Goal: Task Accomplishment & Management: Use online tool/utility

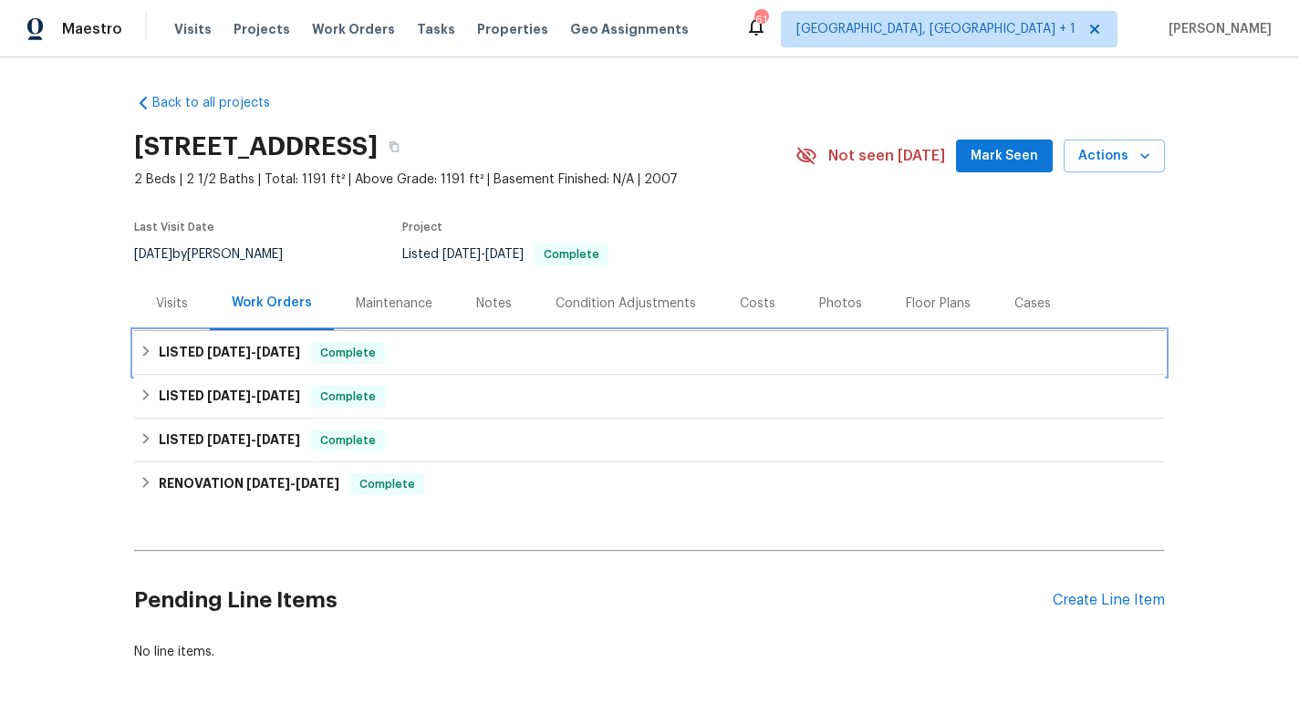
click at [219, 351] on span "[DATE]" at bounding box center [229, 352] width 44 height 13
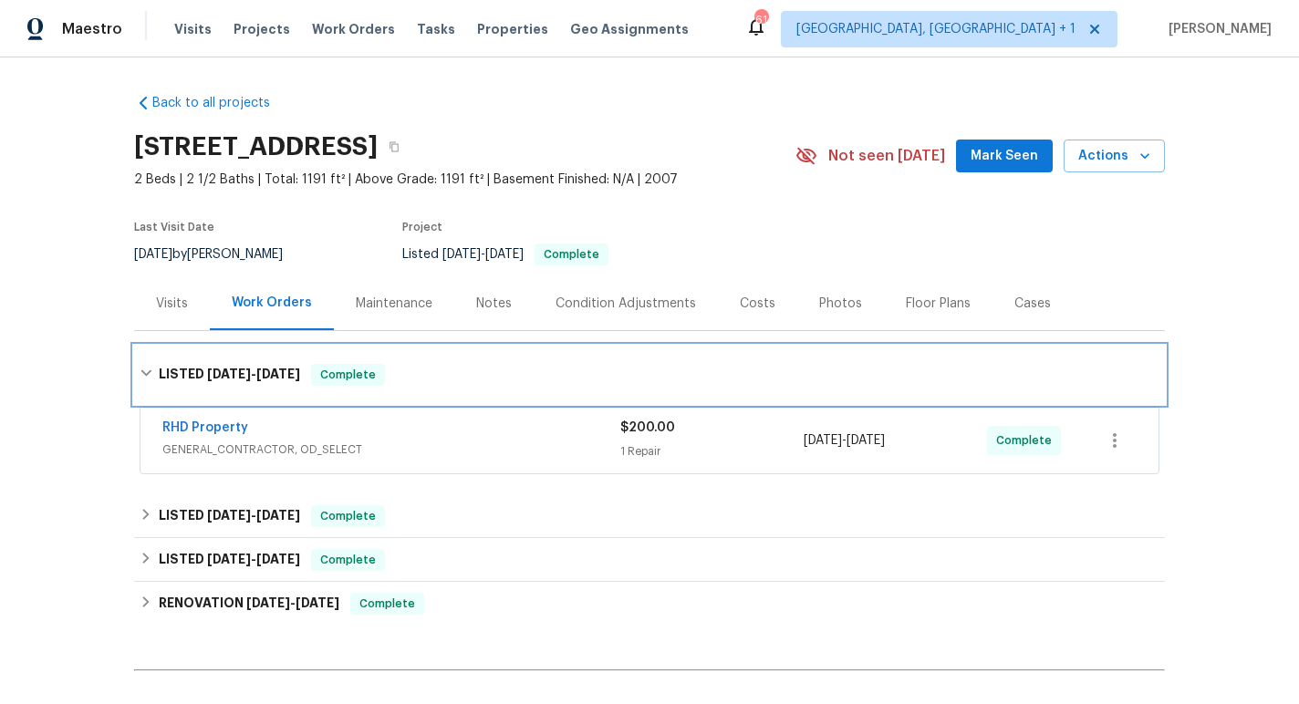
click at [219, 364] on h6 "LISTED [DATE] - [DATE]" at bounding box center [229, 375] width 141 height 22
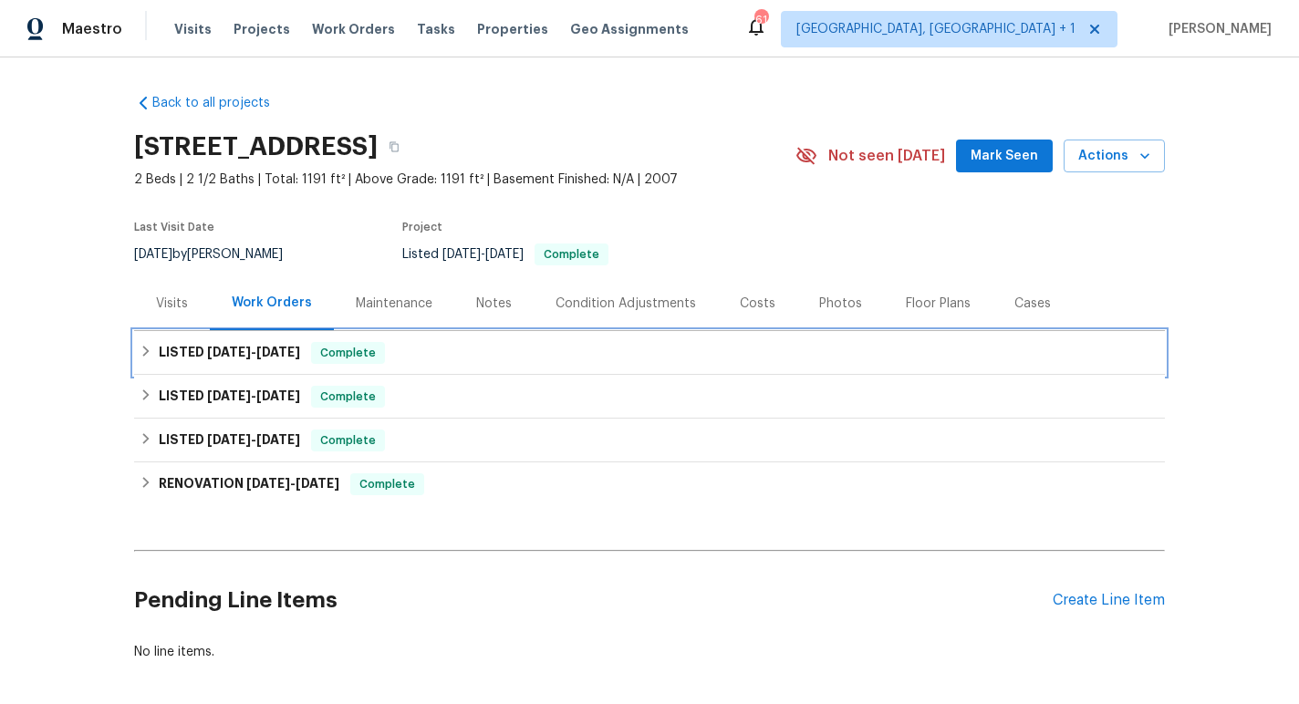
click at [219, 364] on div "LISTED [DATE] - [DATE] Complete" at bounding box center [649, 353] width 1031 height 44
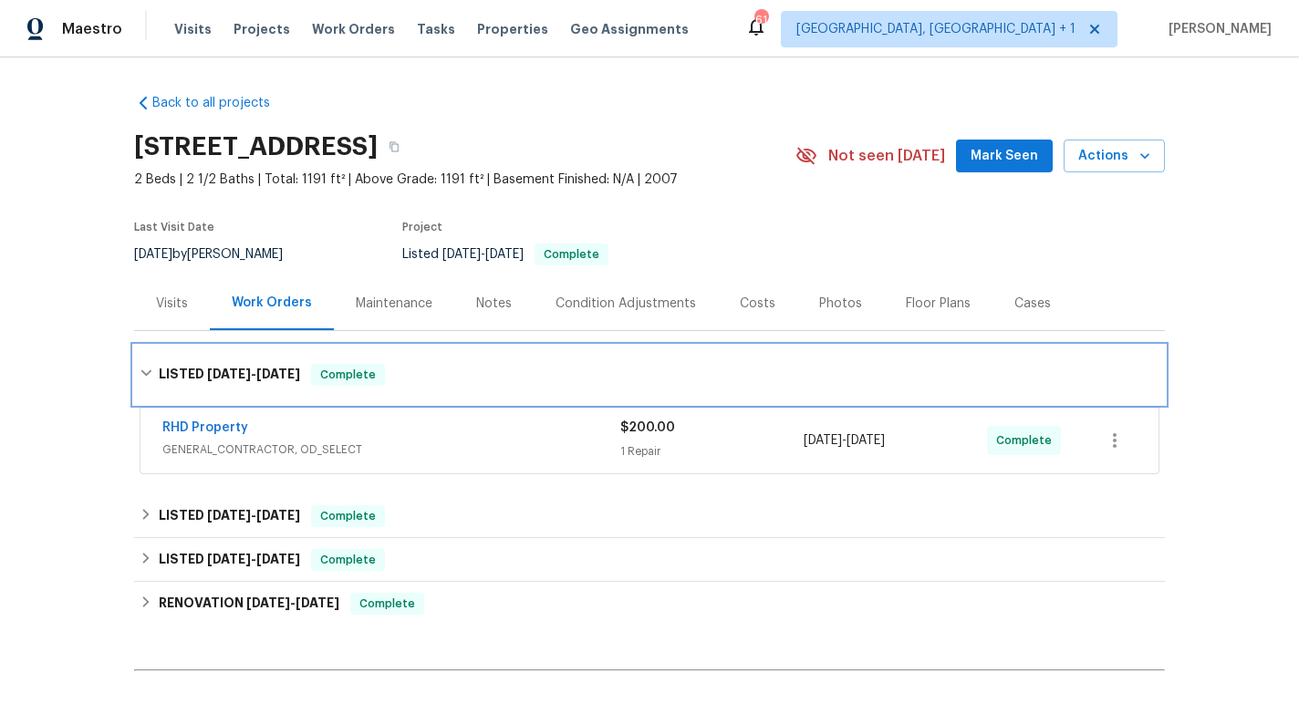
click at [219, 364] on h6 "LISTED [DATE] - [DATE]" at bounding box center [229, 375] width 141 height 22
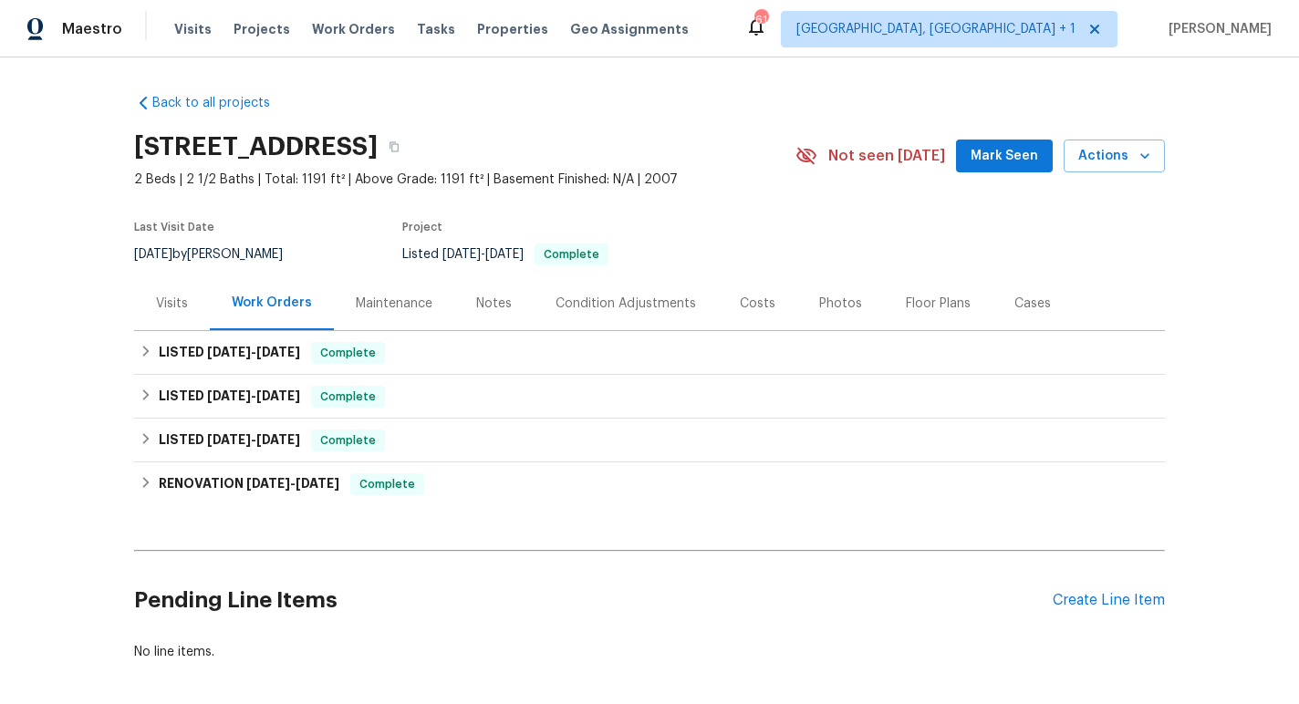
click at [196, 294] on div "Visits" at bounding box center [172, 304] width 76 height 54
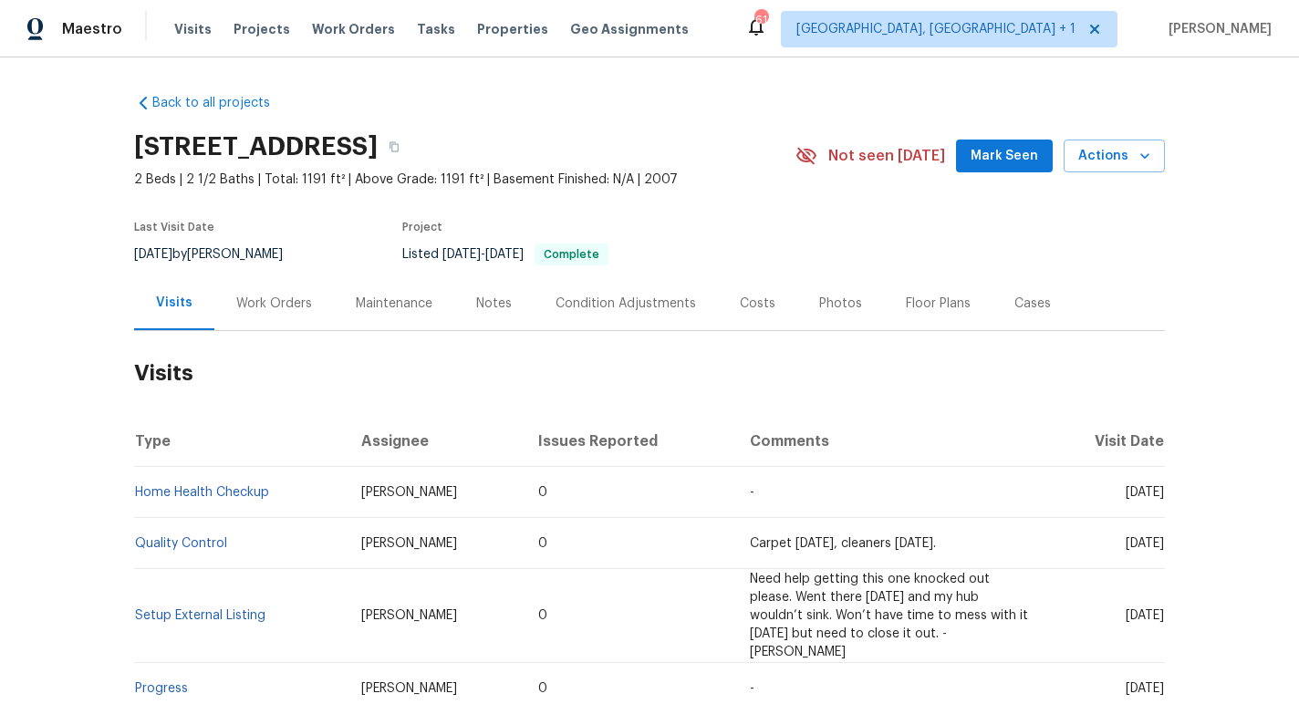
click at [254, 38] on div "Visits Projects Work Orders Tasks Properties Geo Assignments" at bounding box center [442, 29] width 537 height 37
click at [221, 38] on div "Visits Projects Work Orders Tasks Properties Geo Assignments" at bounding box center [442, 29] width 537 height 37
click at [197, 28] on span "Visits" at bounding box center [192, 29] width 37 height 18
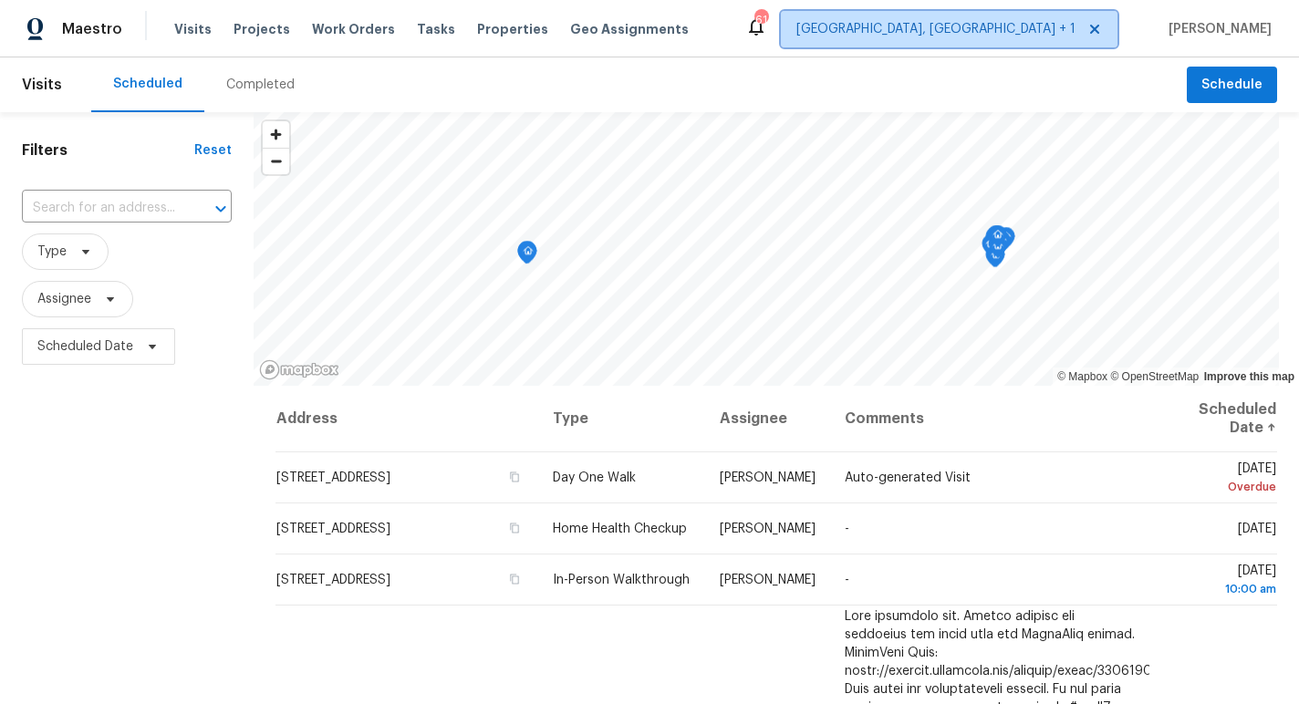
click at [1102, 27] on icon at bounding box center [1095, 29] width 15 height 15
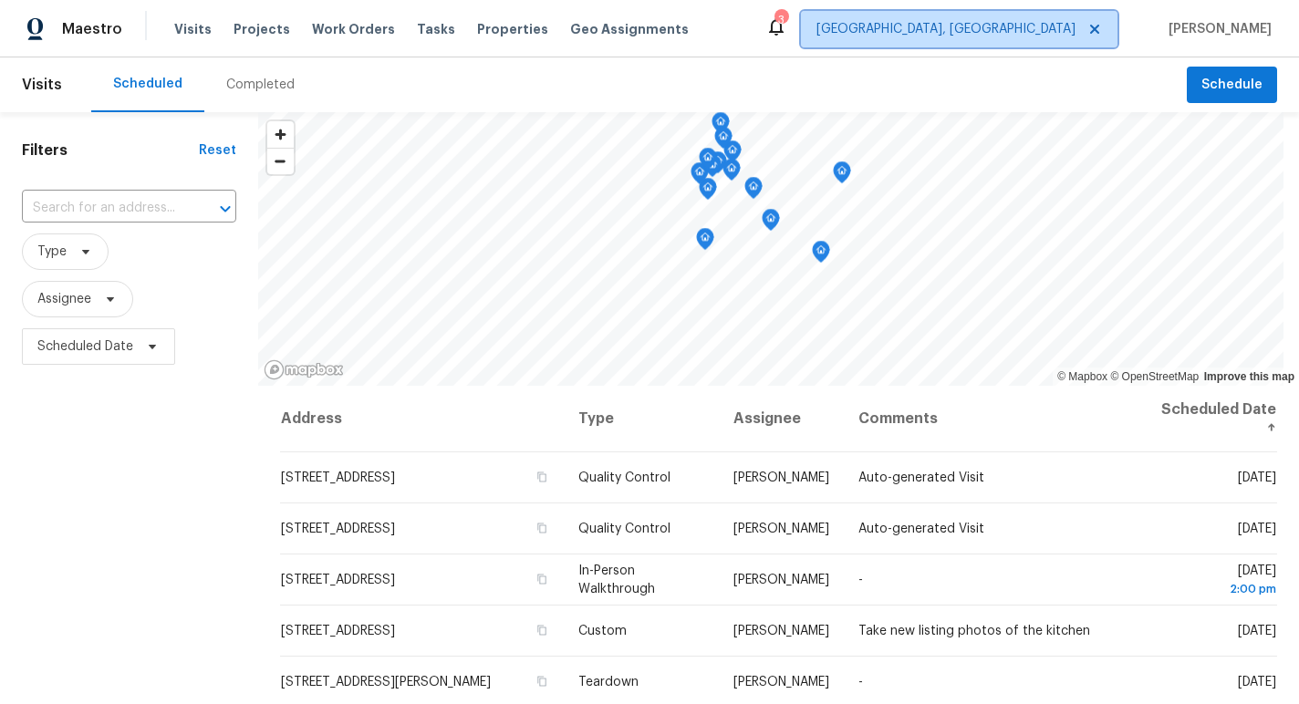
click at [1076, 33] on span "[GEOGRAPHIC_DATA], [GEOGRAPHIC_DATA]" at bounding box center [946, 29] width 259 height 18
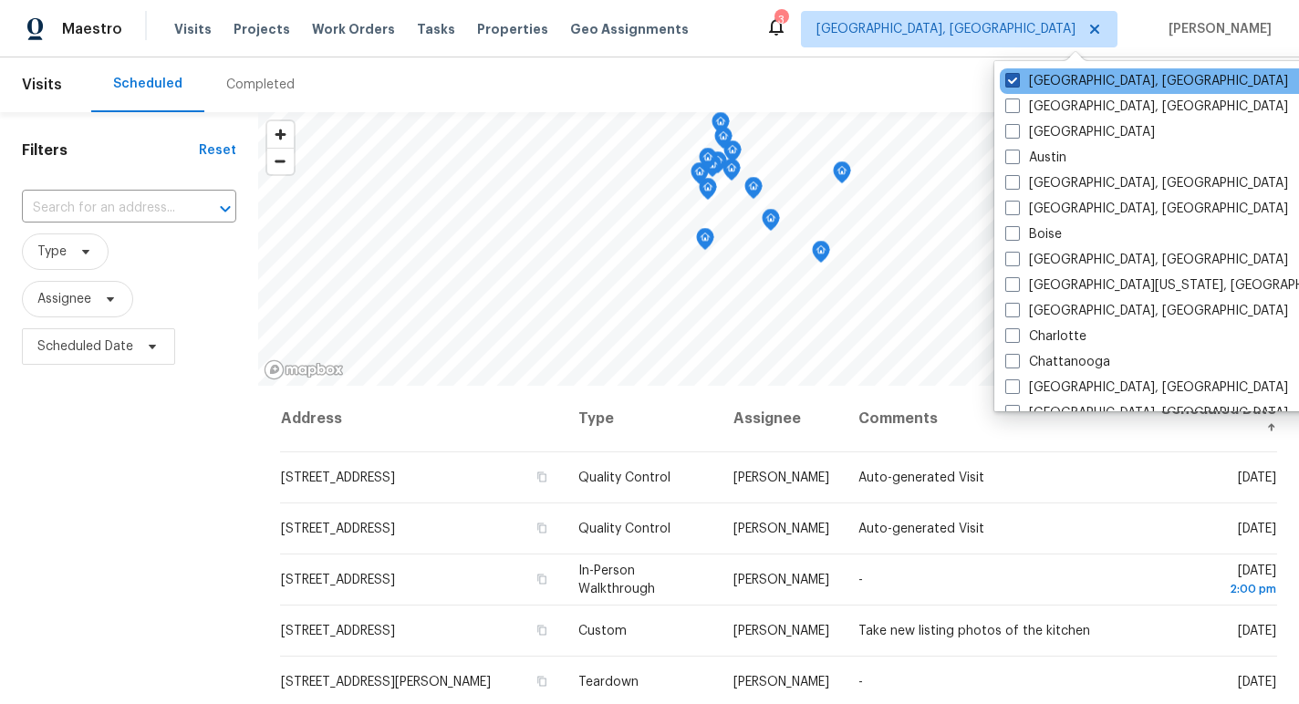
click at [1017, 81] on span at bounding box center [1013, 80] width 15 height 15
click at [1017, 81] on input "[GEOGRAPHIC_DATA], [GEOGRAPHIC_DATA]" at bounding box center [1012, 78] width 12 height 12
checkbox input "true"
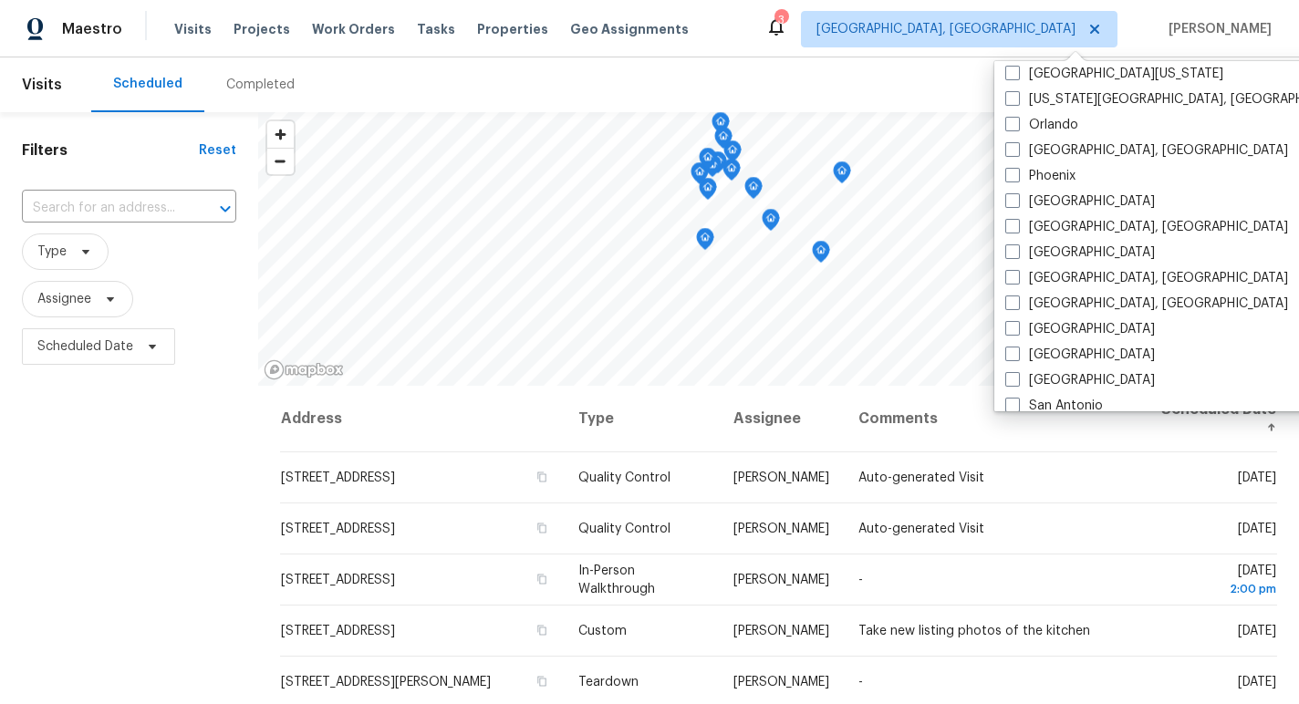
scroll to position [979, 0]
click at [1014, 248] on span at bounding box center [1013, 251] width 15 height 15
click at [1014, 248] on input "[GEOGRAPHIC_DATA]" at bounding box center [1012, 249] width 12 height 12
checkbox input "true"
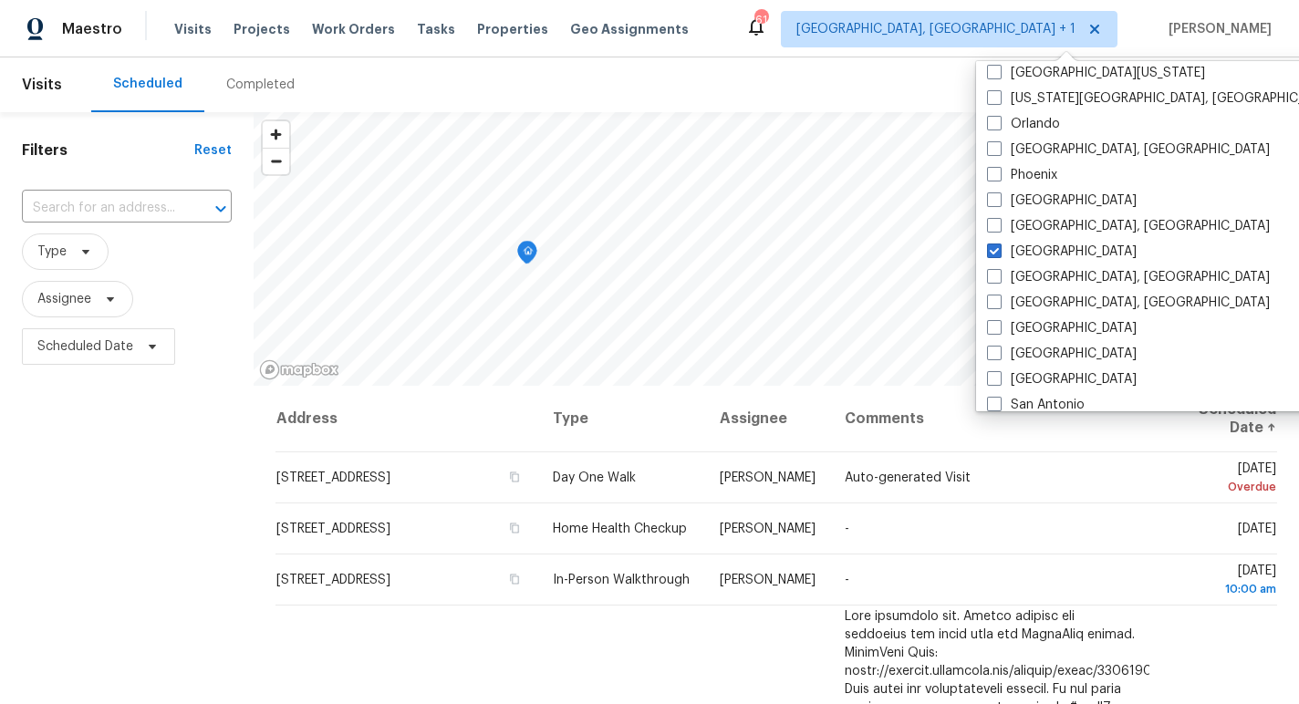
click at [779, 59] on div "Scheduled Completed" at bounding box center [639, 84] width 1096 height 55
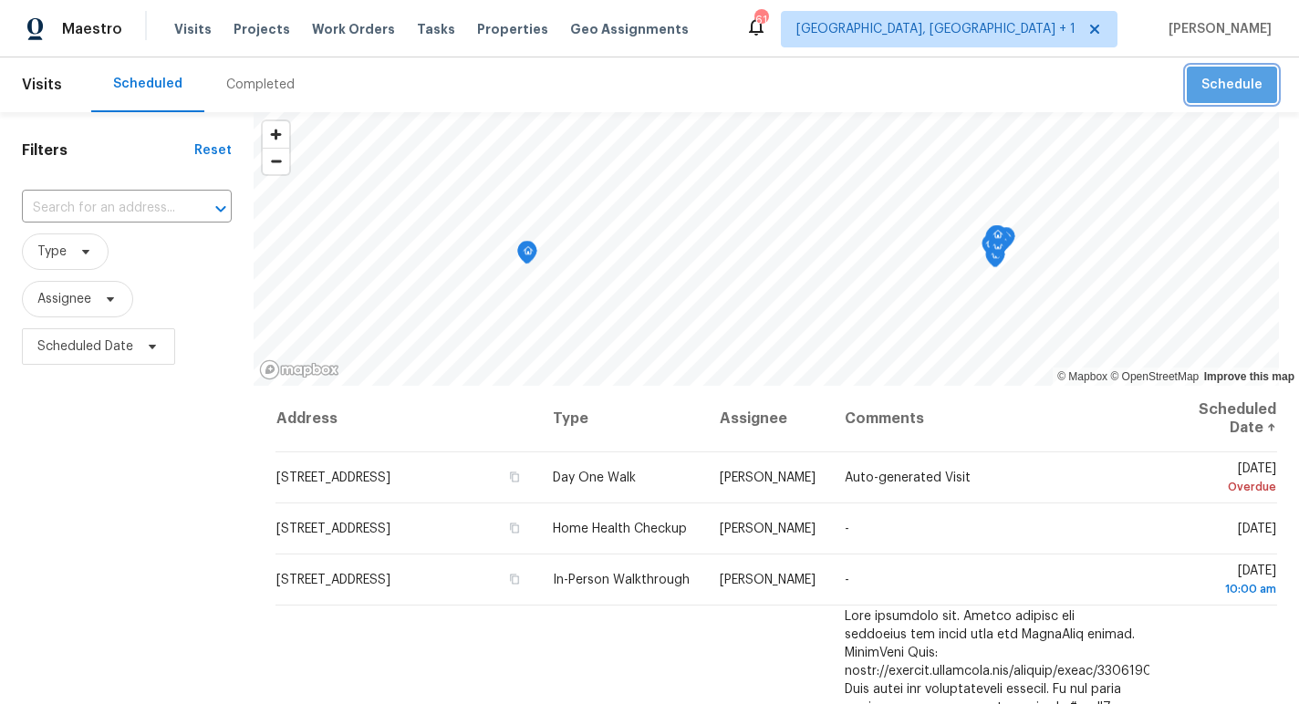
click at [1238, 89] on span "Schedule" at bounding box center [1232, 85] width 61 height 23
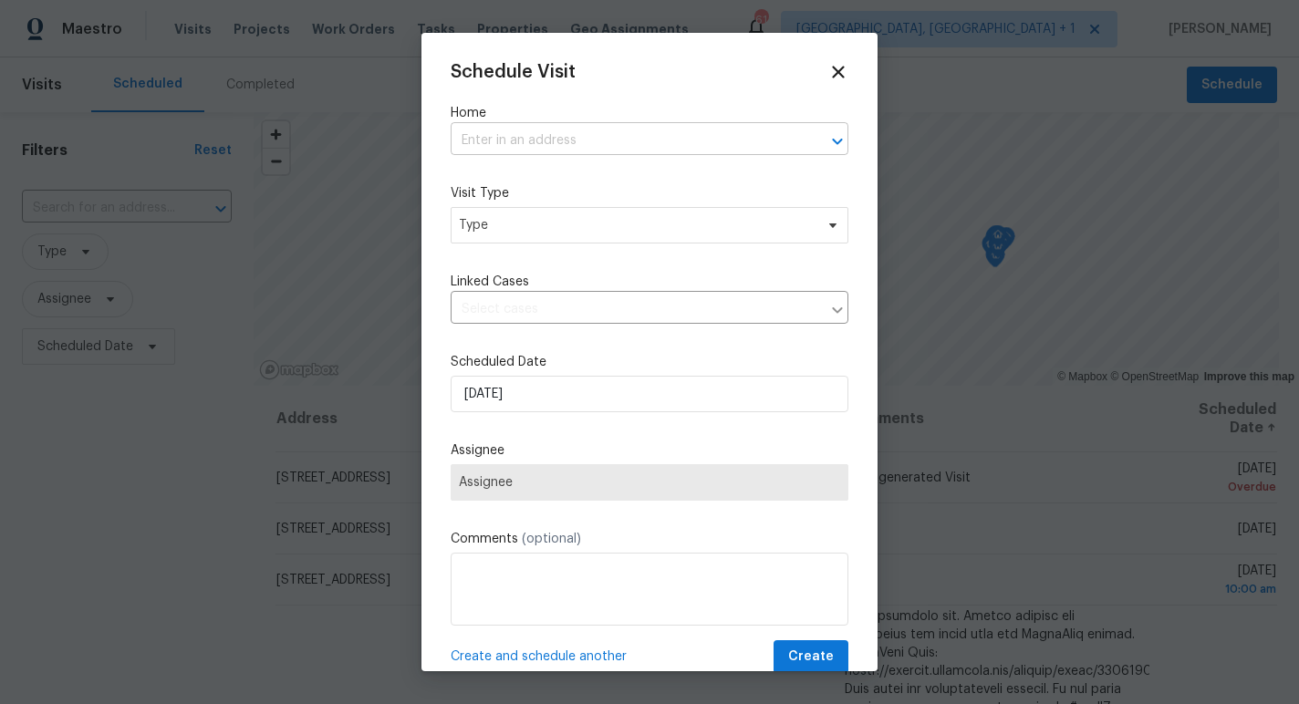
click at [590, 141] on input "text" at bounding box center [624, 141] width 347 height 28
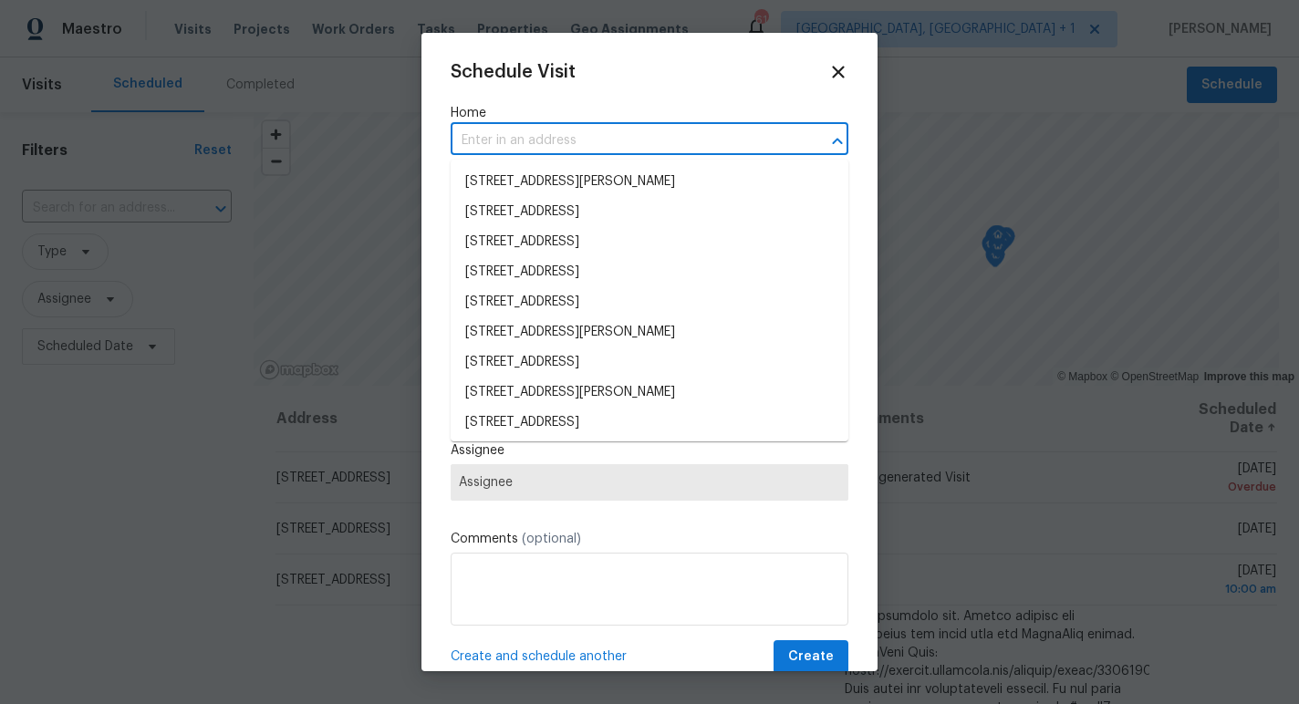
paste input "[STREET_ADDRESS]"
type input "[STREET_ADDRESS]"
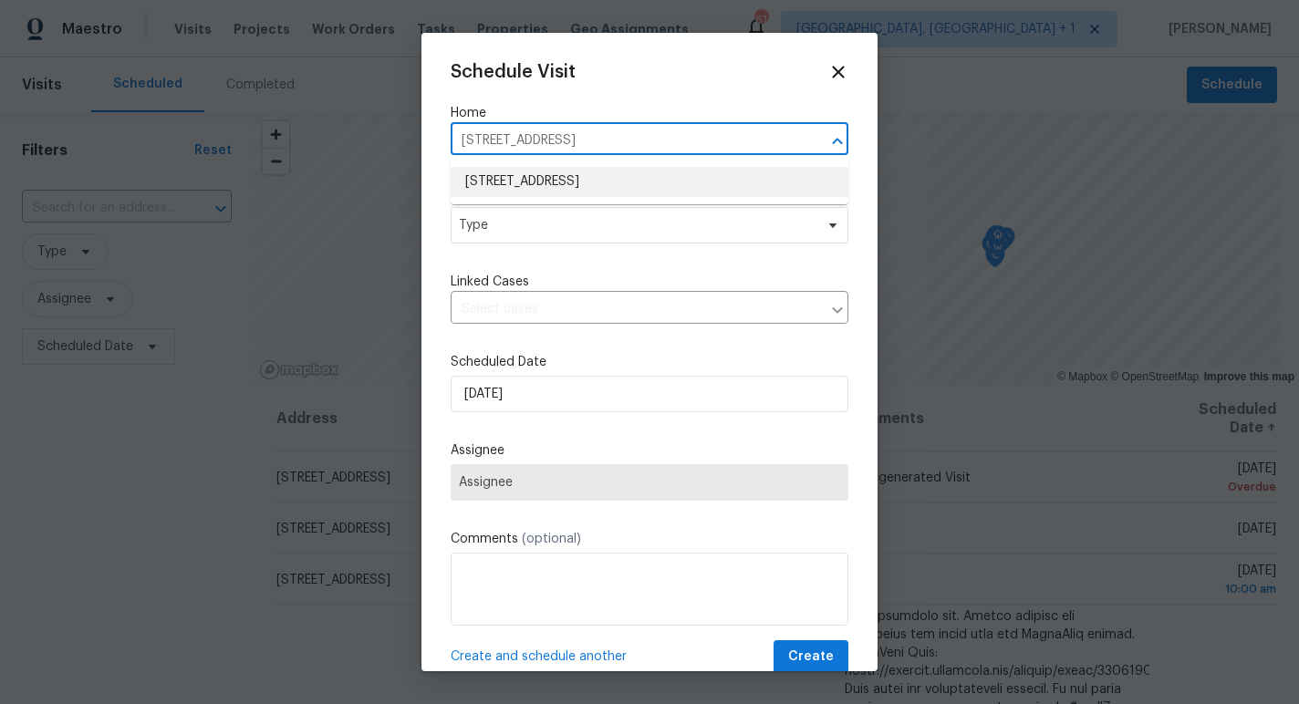
click at [579, 178] on li "[STREET_ADDRESS]" at bounding box center [650, 182] width 398 height 30
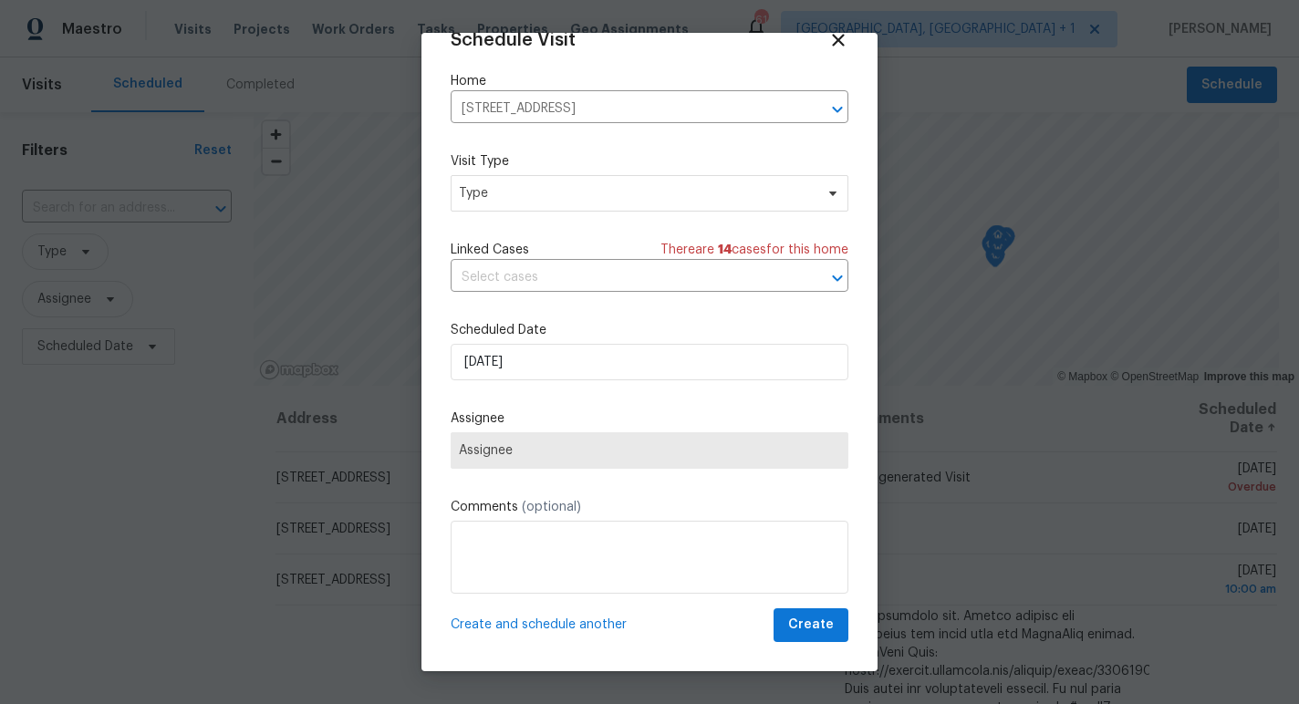
scroll to position [33, 0]
click at [577, 175] on span "Type" at bounding box center [650, 193] width 398 height 37
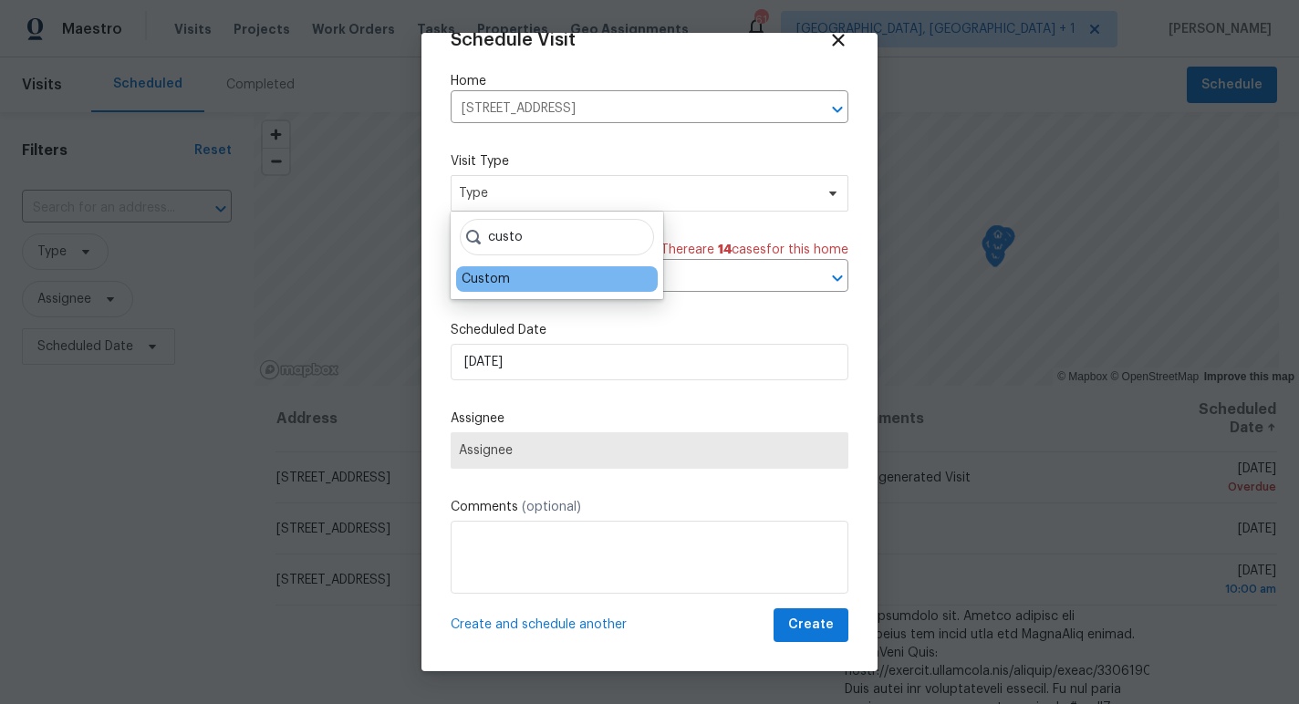
type input "custo"
click at [489, 281] on div "Custom" at bounding box center [486, 279] width 48 height 18
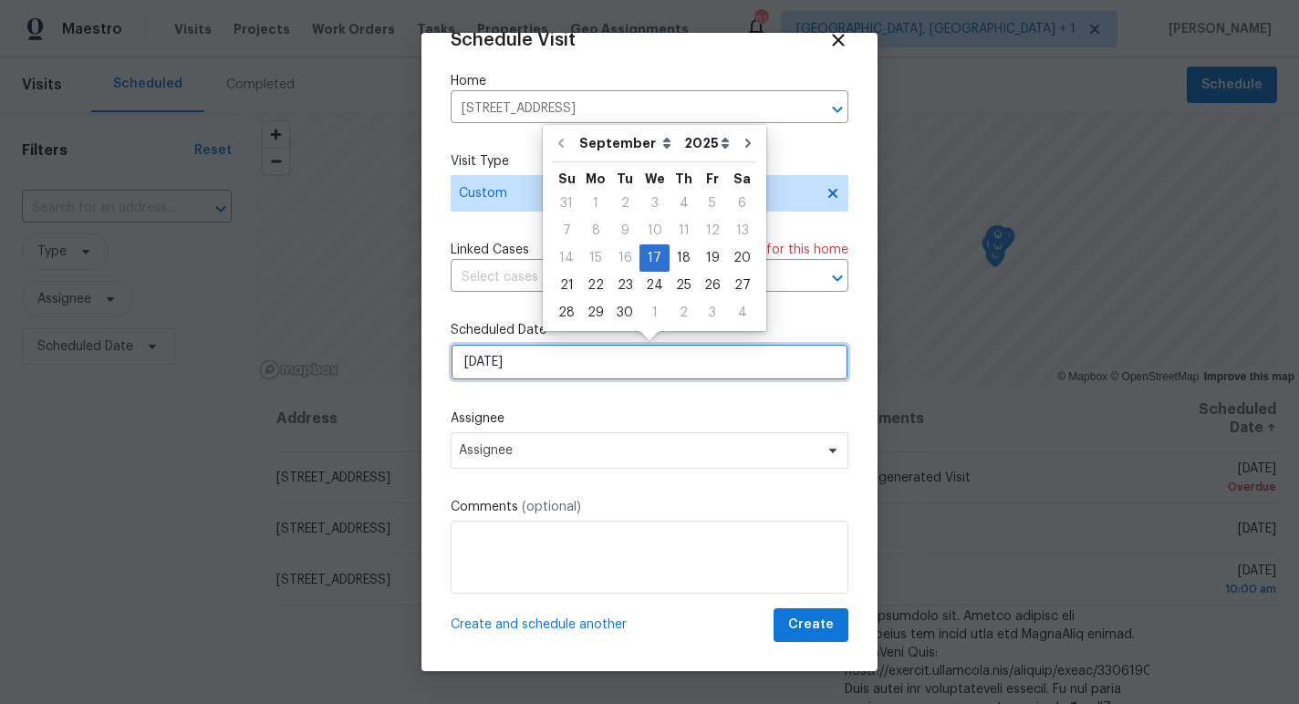
click at [498, 365] on input "[DATE]" at bounding box center [650, 362] width 398 height 37
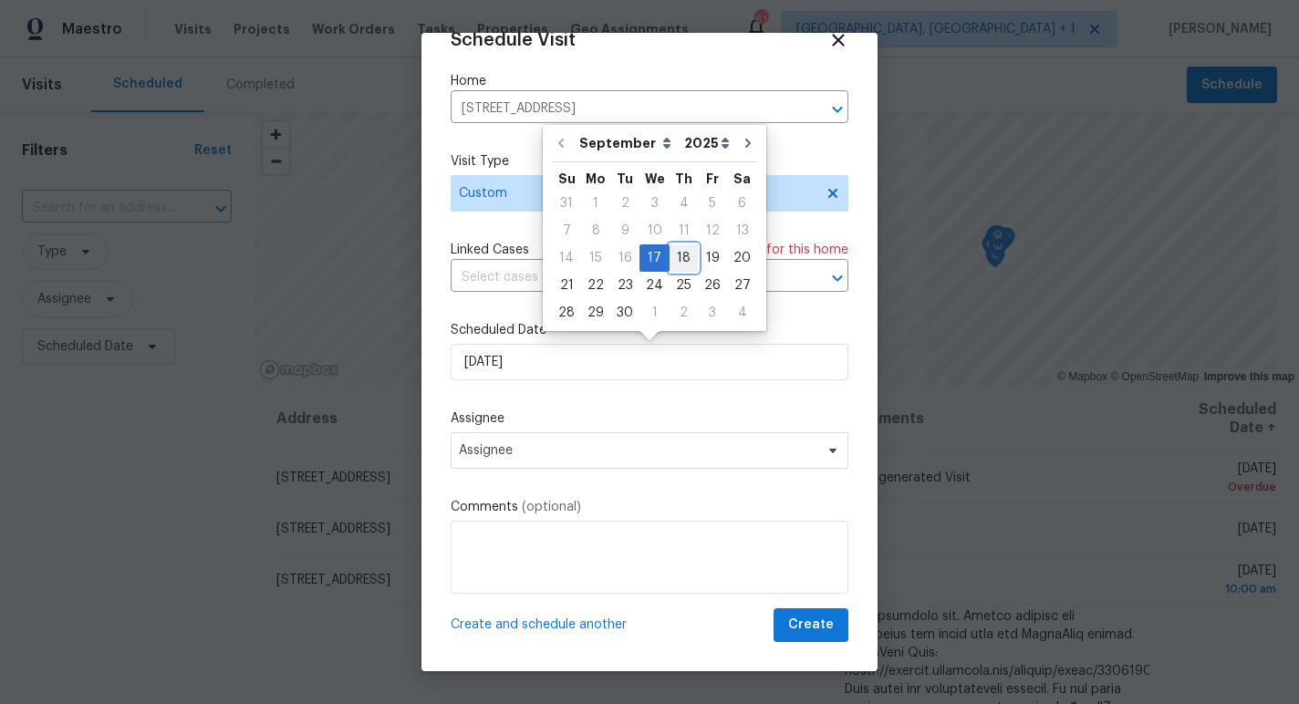
click at [679, 261] on div "18" at bounding box center [684, 258] width 28 height 26
type input "[DATE]"
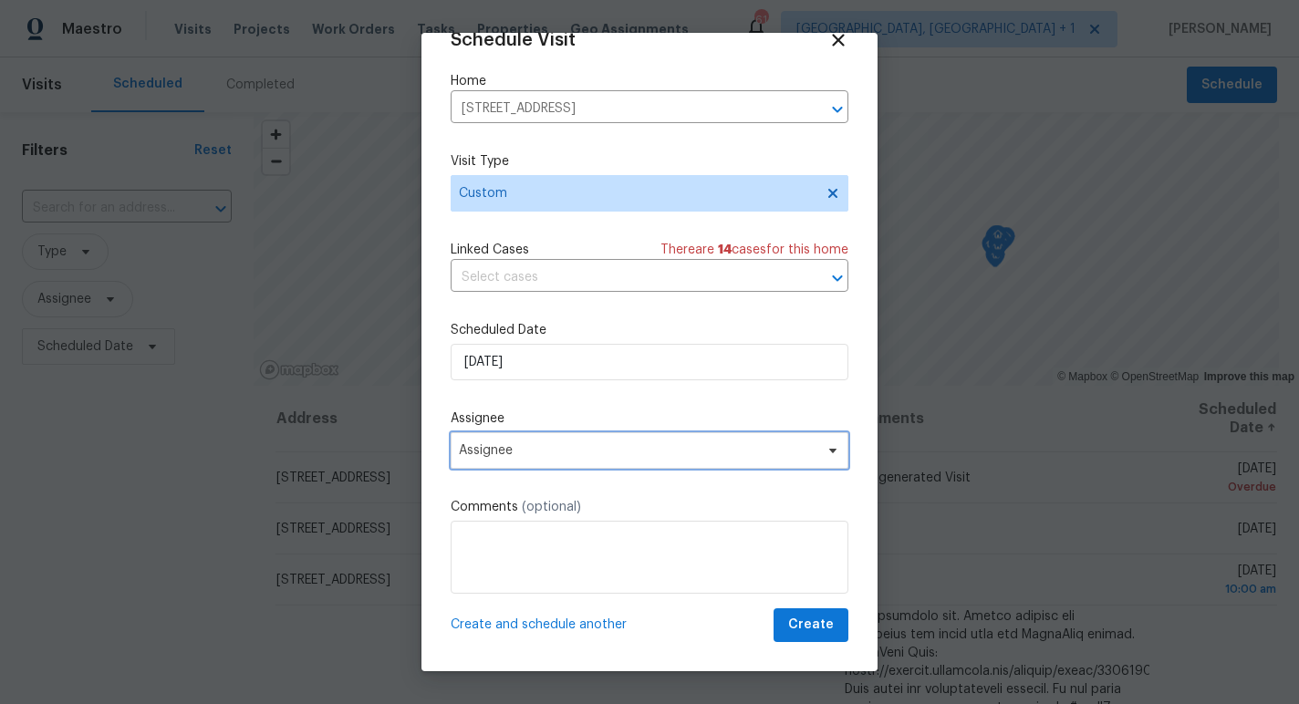
click at [563, 446] on span "Assignee" at bounding box center [638, 451] width 358 height 15
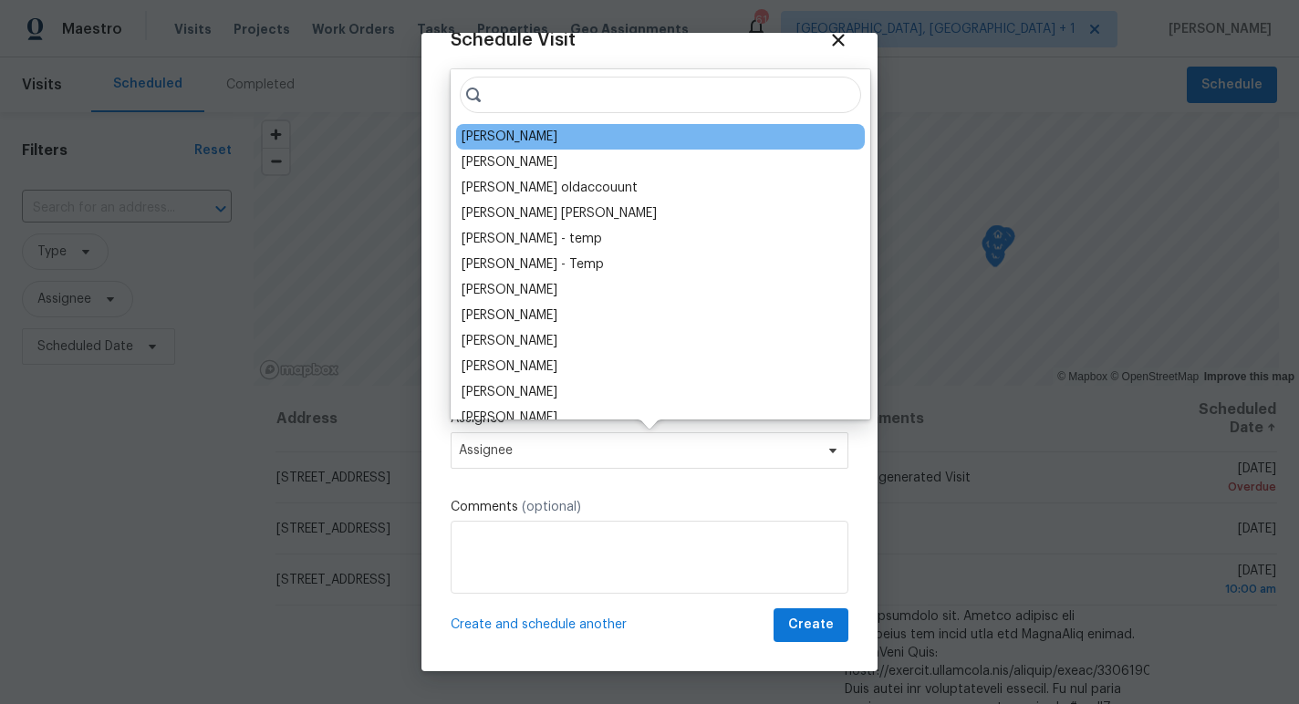
click at [551, 141] on div "[PERSON_NAME]" at bounding box center [510, 137] width 96 height 18
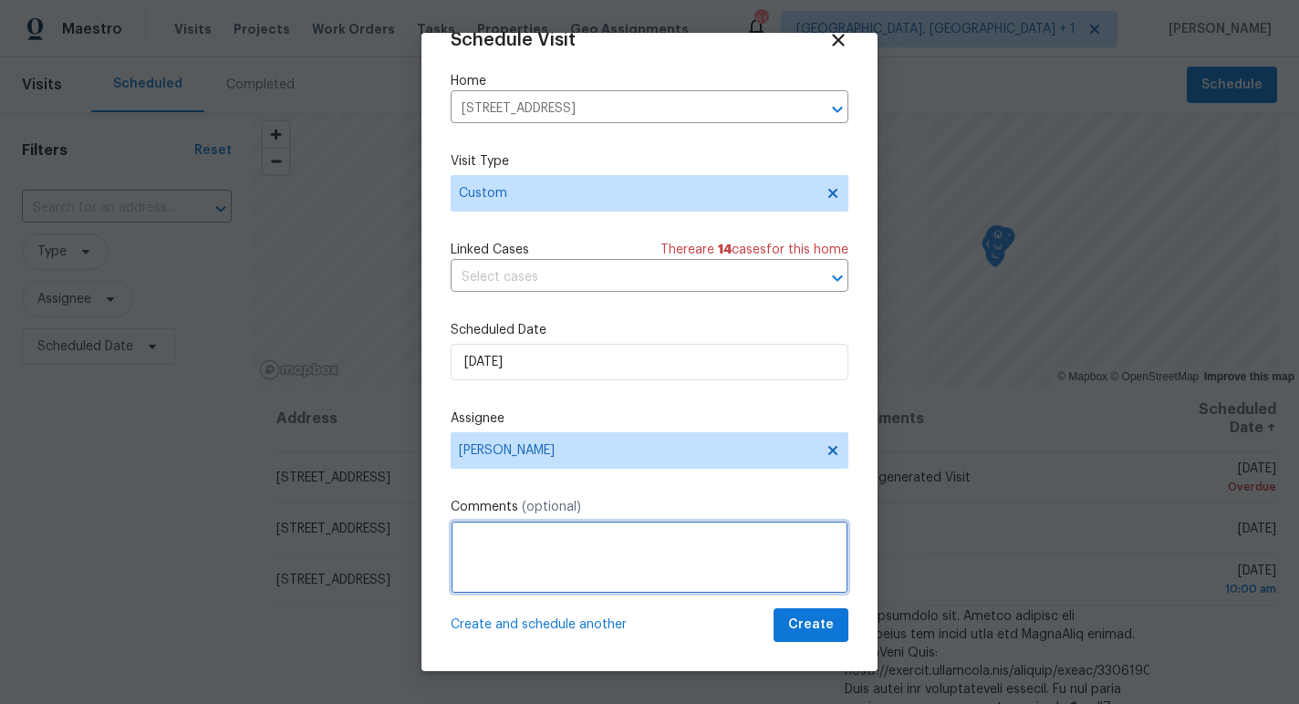
click at [516, 543] on textarea at bounding box center [650, 557] width 398 height 73
paste textarea "Please take new photos of the back exterior patio area and upload to photo brac…"
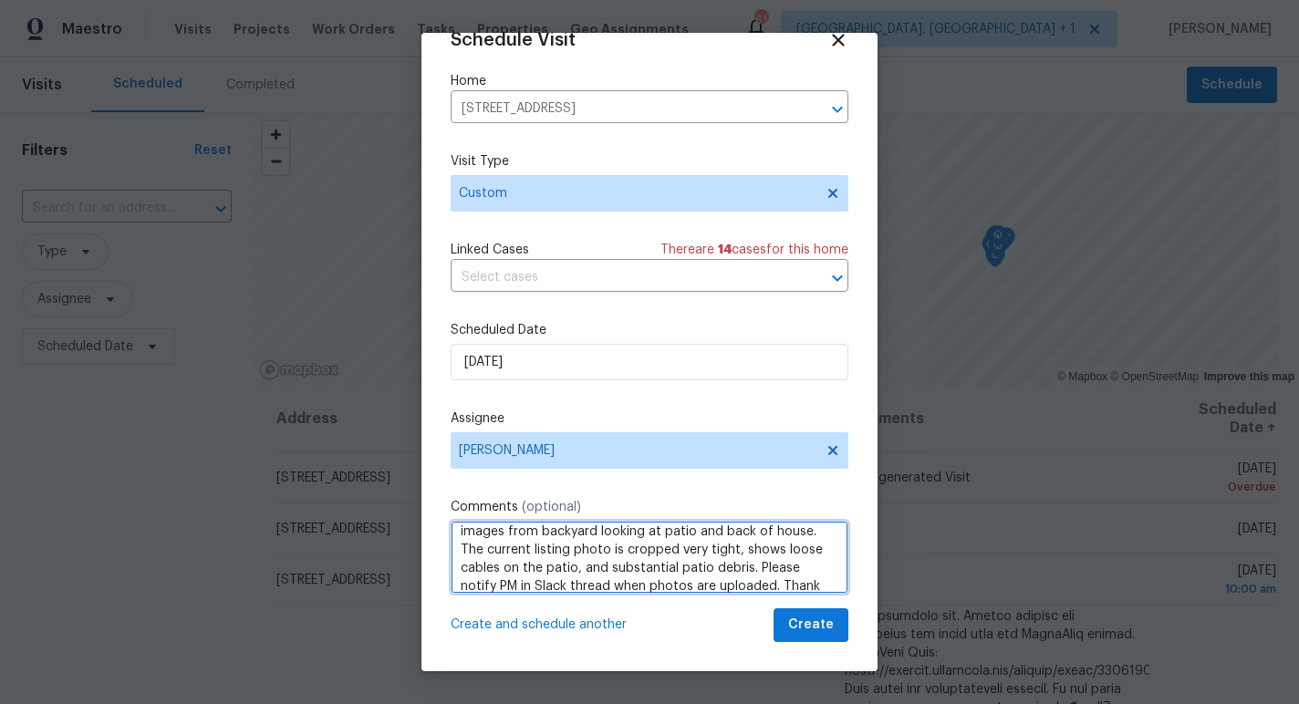
scroll to position [0, 0]
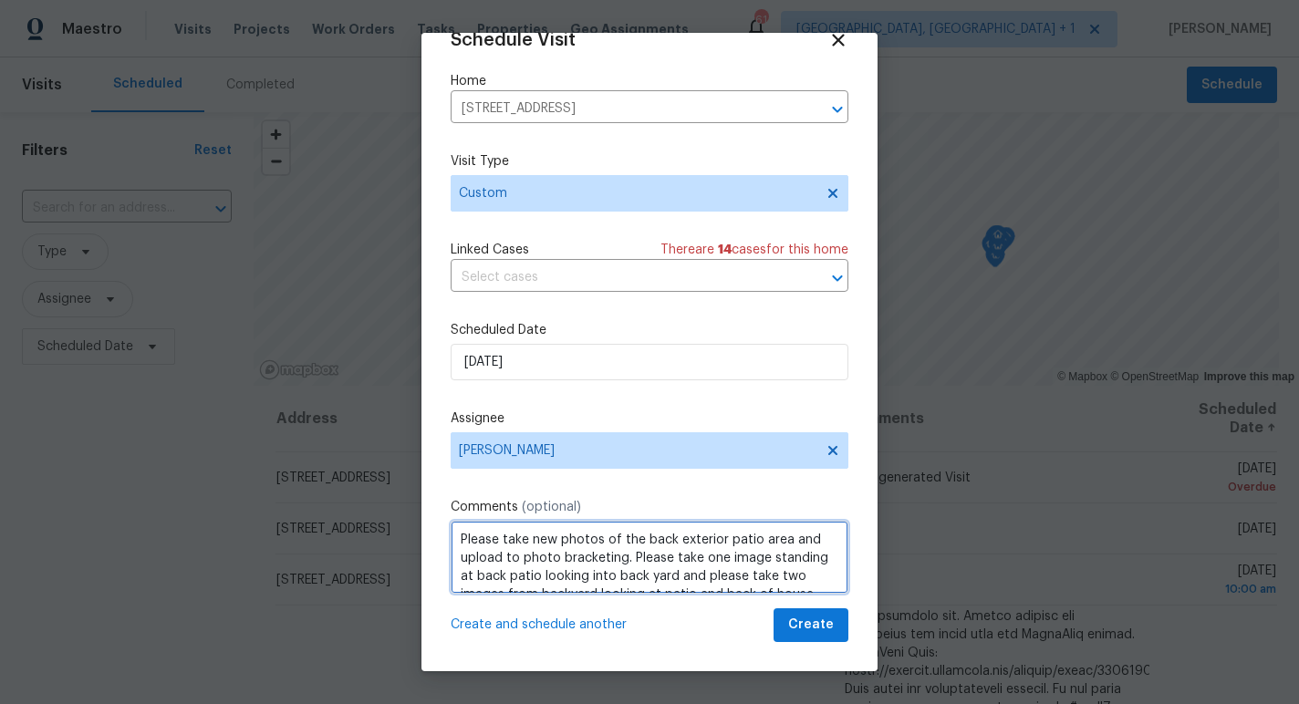
click at [642, 550] on textarea "Please take new photos of the back exterior patio area and upload to photo brac…" at bounding box center [650, 557] width 398 height 73
click at [506, 537] on textarea "Please take new photos of the back exterior patio area and upload to photo brac…" at bounding box center [650, 557] width 398 height 73
click at [558, 538] on textarea "Please make sure patio is clean and then take new photos of the back exterior p…" at bounding box center [650, 557] width 398 height 73
click at [517, 553] on textarea "Please make sure patio is clean and then take new photos of the back exterior p…" at bounding box center [650, 557] width 398 height 73
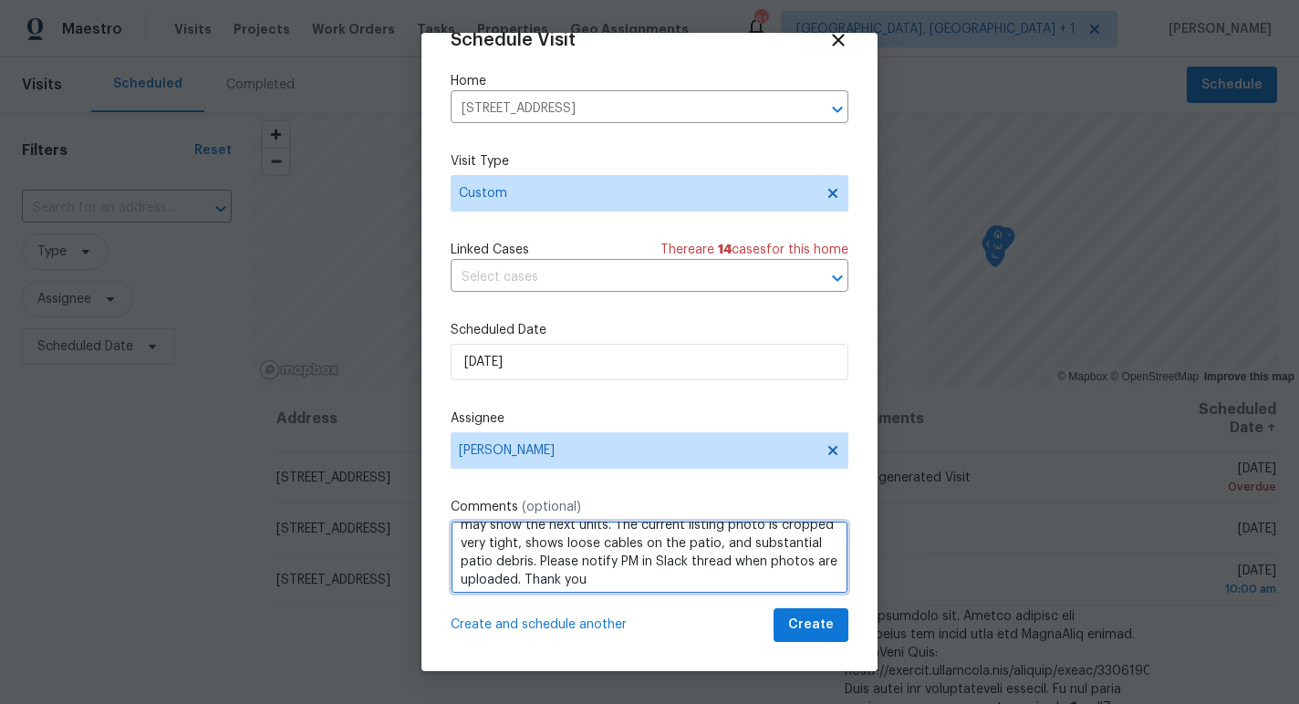
scroll to position [111, 0]
click at [788, 539] on textarea "Please make sure patio is clean and then take new photos of the back exterior p…" at bounding box center [650, 557] width 398 height 73
type textarea "Please make sure patio is clean and then take new photos of the back exterior p…"
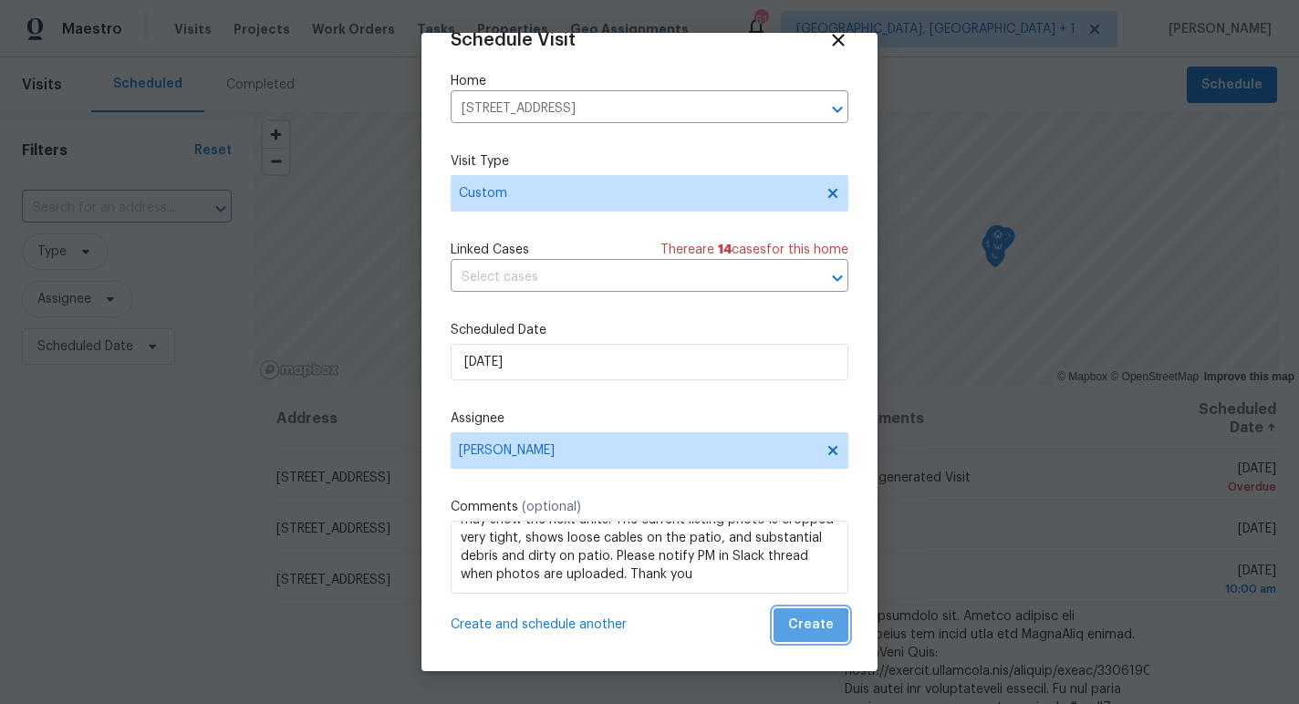
click at [811, 635] on span "Create" at bounding box center [811, 625] width 46 height 23
